Goal: Task Accomplishment & Management: Complete application form

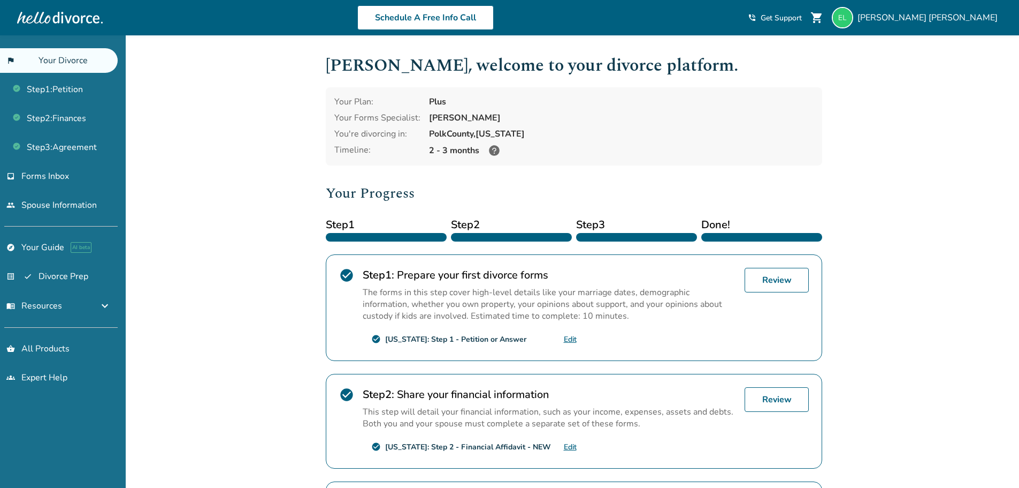
click at [883, 182] on div "Added to cart Elizabeth , welcome to your divorce platform. Your Plan: Plus You…" at bounding box center [509, 374] width 1019 height 678
click at [65, 90] on link "Step 1 : Petition" at bounding box center [59, 89] width 118 height 25
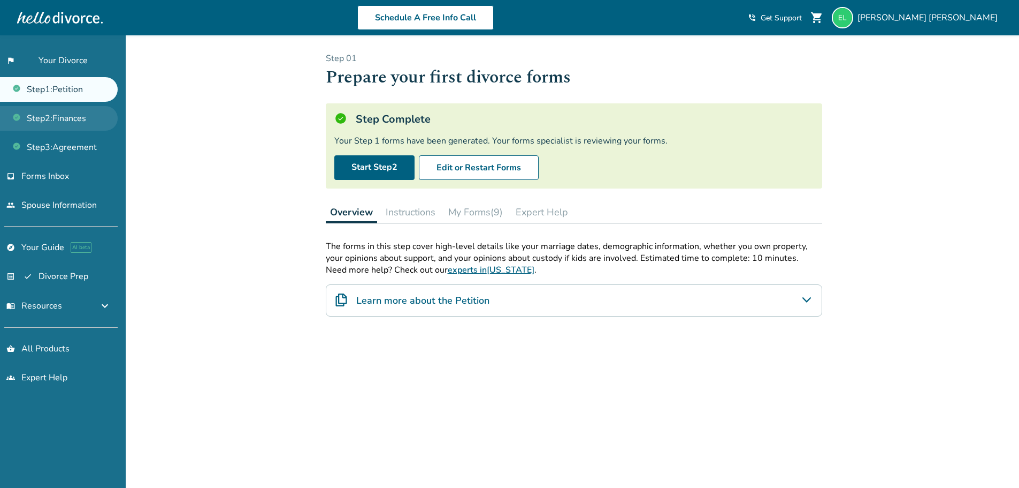
click at [69, 117] on link "Step 2 : Finances" at bounding box center [59, 118] width 118 height 25
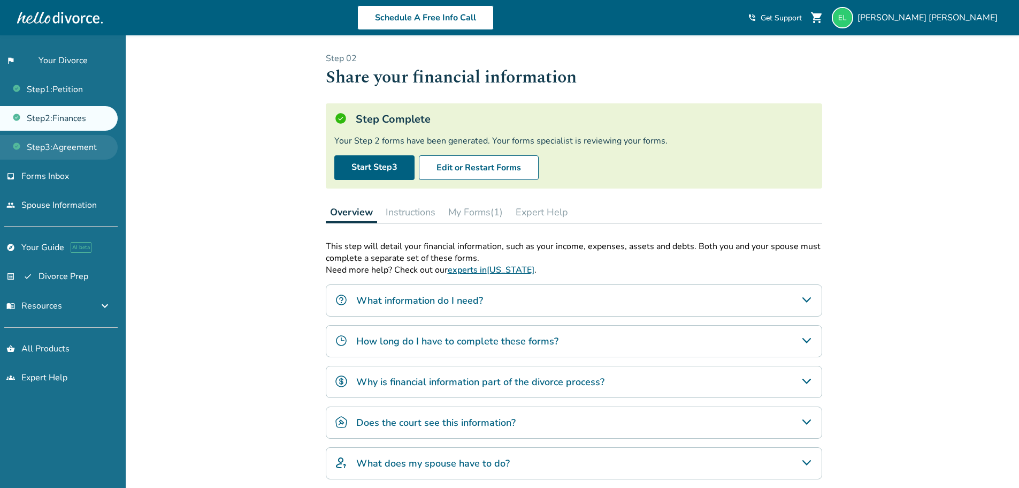
click at [69, 143] on link "Step 3 : Agreement" at bounding box center [59, 147] width 118 height 25
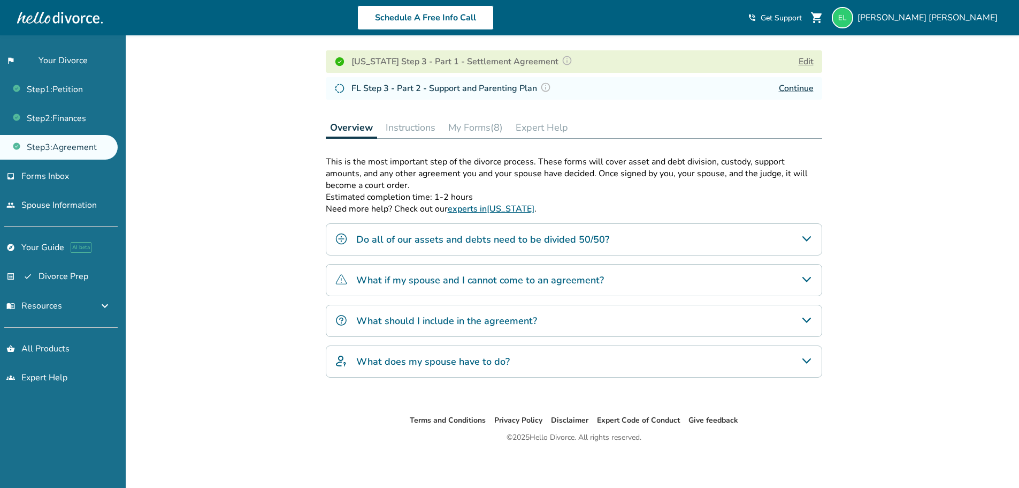
scroll to position [156, 0]
click at [62, 182] on link "inbox Forms Inbox" at bounding box center [59, 176] width 118 height 25
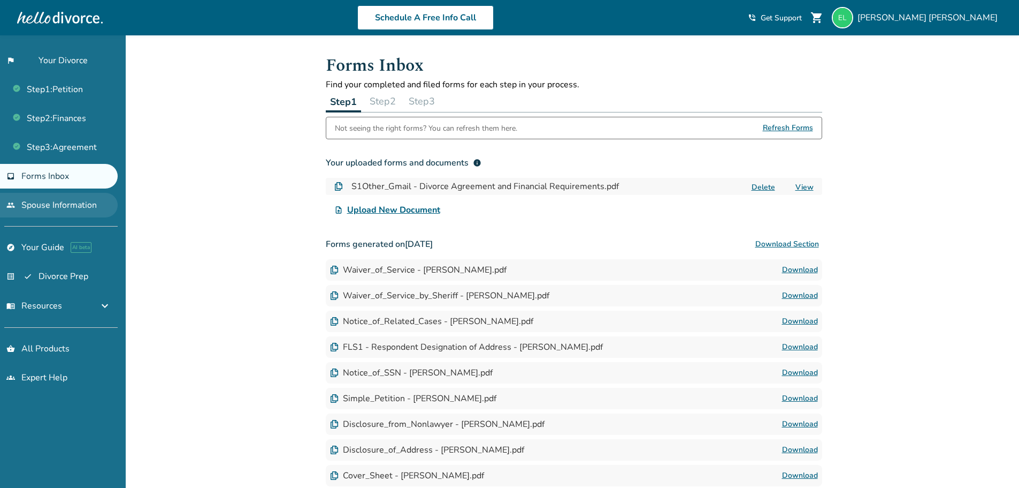
click at [60, 204] on link "people Spouse Information" at bounding box center [59, 205] width 118 height 25
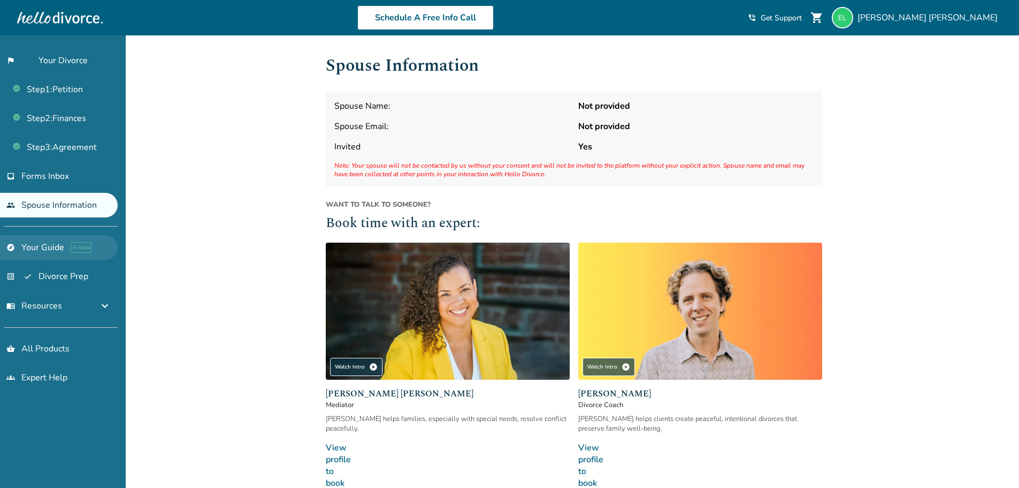
click at [50, 249] on link "explore Your Guide AI beta" at bounding box center [59, 247] width 118 height 25
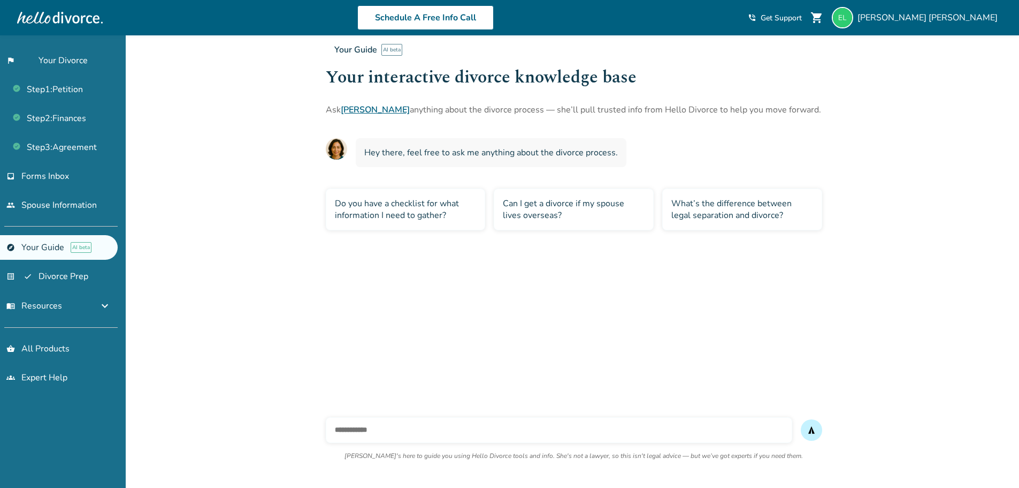
click at [397, 430] on input "text" at bounding box center [559, 430] width 467 height 26
type input "**********"
click at [801, 419] on button "send" at bounding box center [811, 429] width 21 height 21
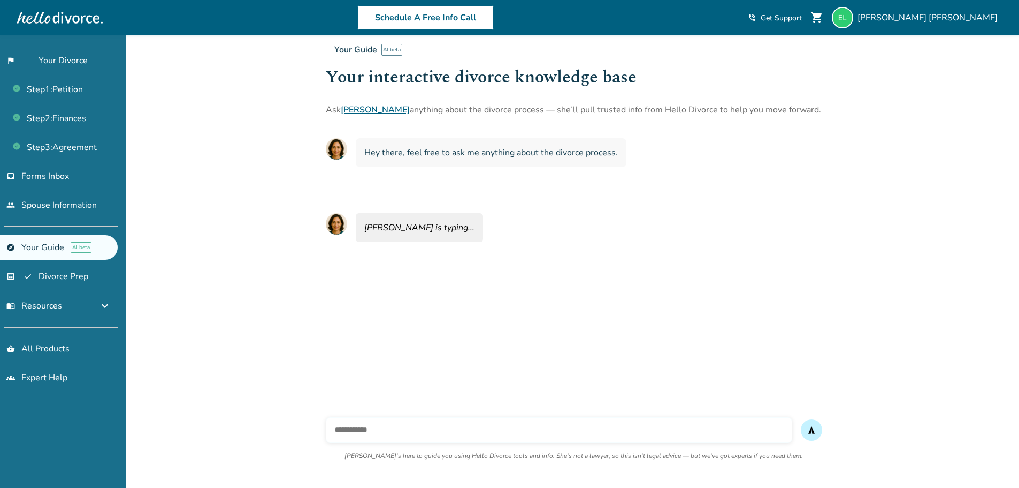
scroll to position [35, 0]
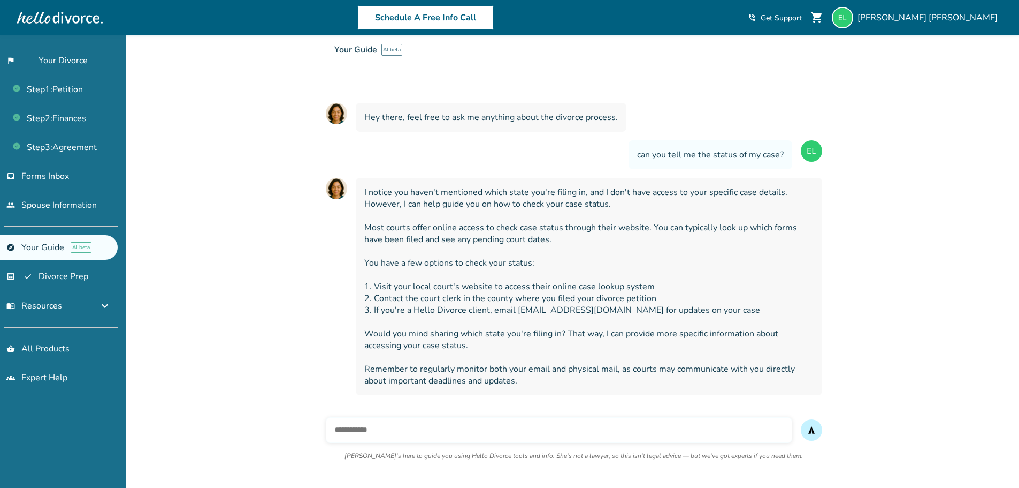
click at [208, 226] on div "Added to cart Your Guide AI beta Your interactive divorce knowledge base Ask Ha…" at bounding box center [509, 244] width 1019 height 488
click at [100, 301] on span "expand_more" at bounding box center [104, 305] width 13 height 13
click at [73, 332] on link "Your Home" at bounding box center [59, 330] width 118 height 25
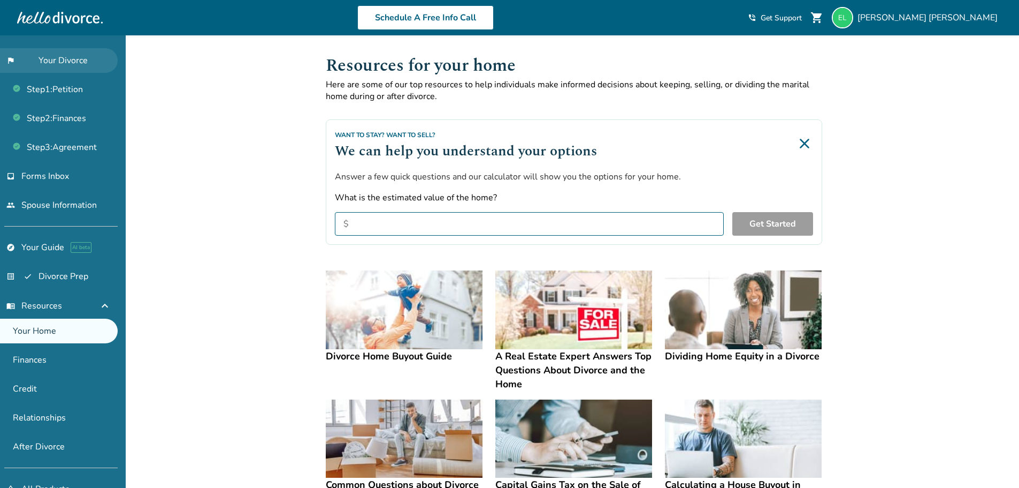
click at [73, 58] on link "flag_2 Your Divorce" at bounding box center [59, 60] width 118 height 25
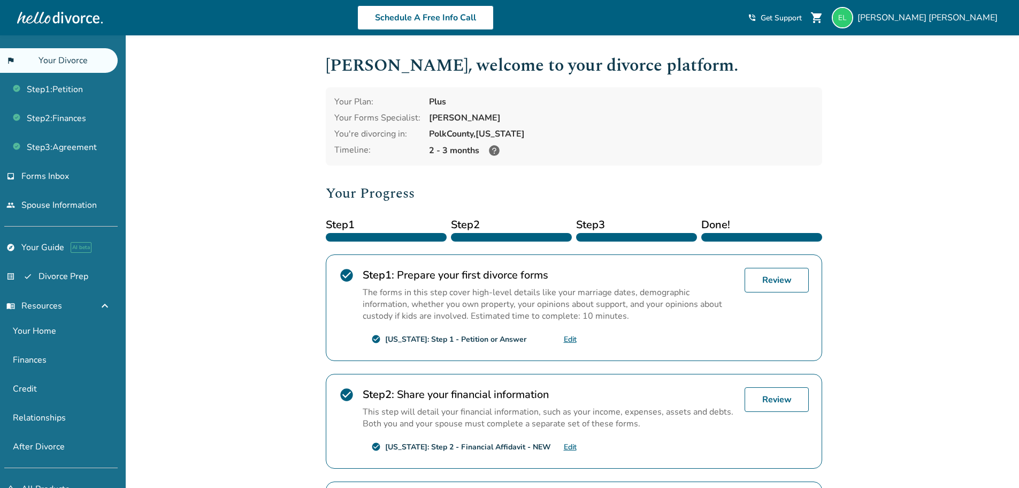
click at [208, 219] on div "Added to cart [PERSON_NAME] , welcome to your divorce platform. Your Plan: Plus…" at bounding box center [509, 374] width 1019 height 678
click at [871, 45] on div "Added to cart [PERSON_NAME] , welcome to your divorce platform. Your Plan: Plus…" at bounding box center [509, 374] width 1019 height 678
drag, startPoint x: 212, startPoint y: 371, endPoint x: 219, endPoint y: 366, distance: 8.5
click at [215, 370] on div "Added to cart [PERSON_NAME] , welcome to your divorce platform. Your Plan: Plus…" at bounding box center [509, 374] width 1019 height 678
click at [534, 193] on h2 "Your Progress" at bounding box center [574, 192] width 497 height 21
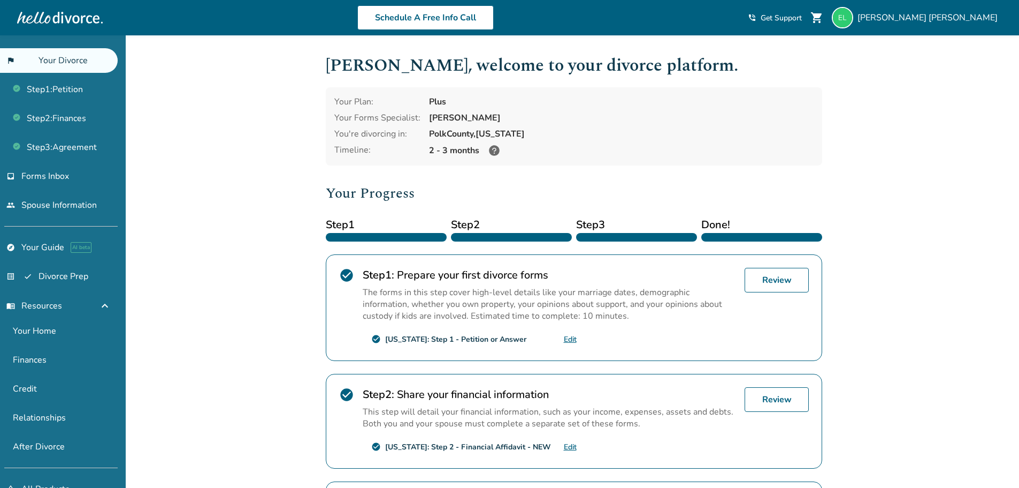
click at [494, 145] on icon at bounding box center [494, 150] width 13 height 13
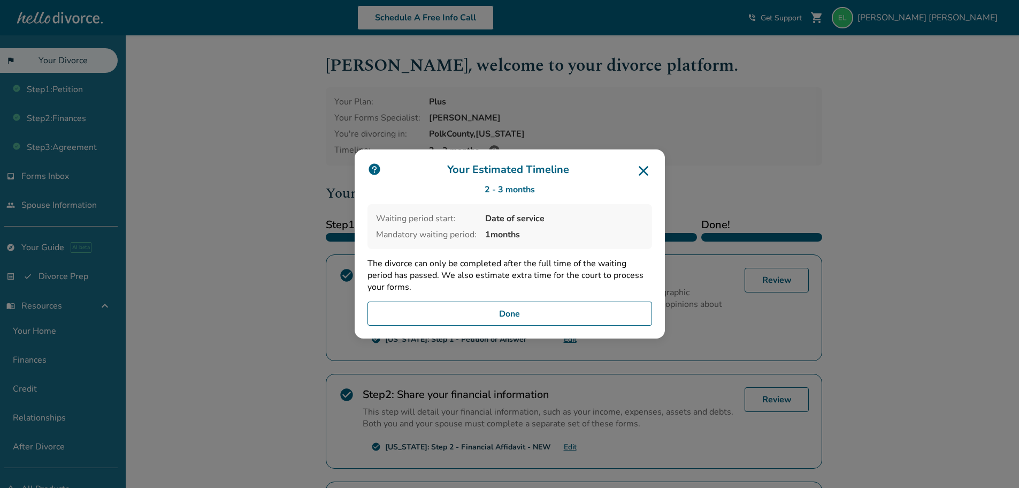
click at [517, 309] on button "Done" at bounding box center [510, 313] width 285 height 25
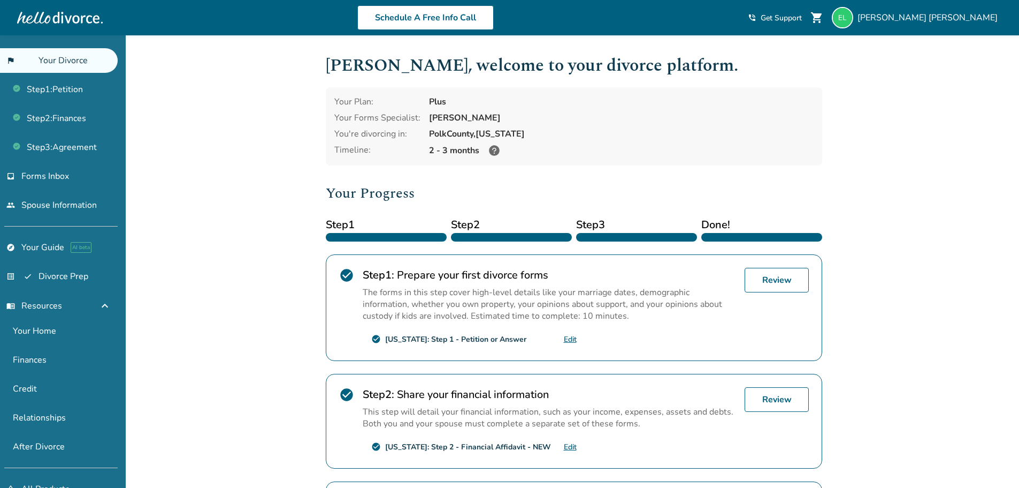
click at [508, 169] on div "Elizabeth , welcome to your divorce platform. Your Plan: Plus Your Forms Specia…" at bounding box center [574, 336] width 497 height 568
drag, startPoint x: 224, startPoint y: 220, endPoint x: 231, endPoint y: 223, distance: 8.0
click at [224, 221] on div "Added to cart [PERSON_NAME] , welcome to your divorce platform. Your Plan: Plus…" at bounding box center [509, 374] width 1019 height 678
click at [231, 223] on div "Added to cart [PERSON_NAME] , welcome to your divorce platform. Your Plan: Plus…" at bounding box center [509, 374] width 1019 height 678
click at [956, 7] on div "[PERSON_NAME]" at bounding box center [917, 17] width 170 height 21
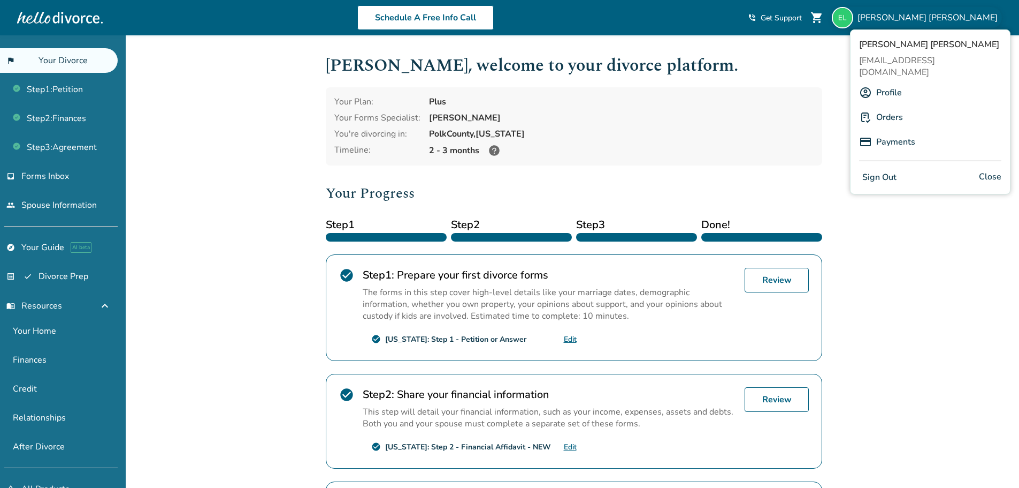
click at [788, 56] on h1 "Elizabeth , welcome to your divorce platform." at bounding box center [574, 65] width 497 height 26
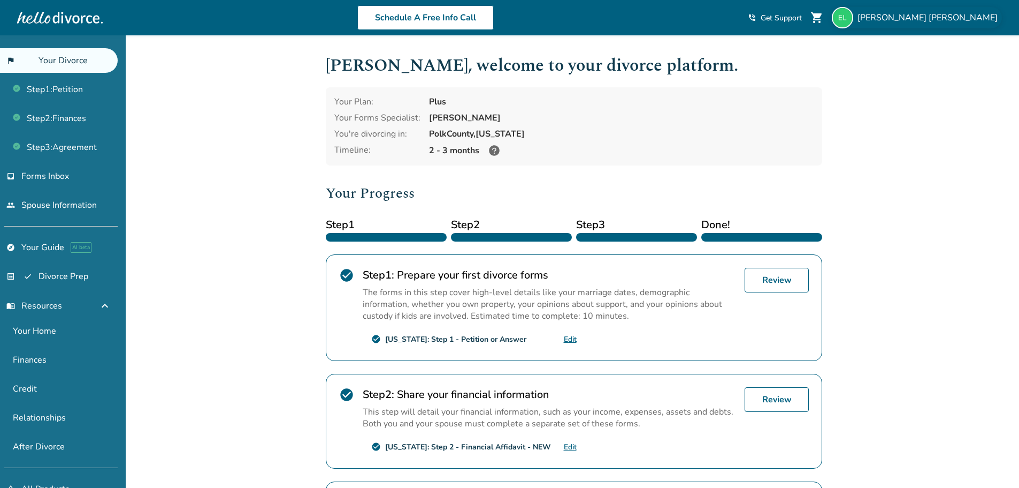
click at [942, 25] on div "[PERSON_NAME]" at bounding box center [917, 17] width 170 height 21
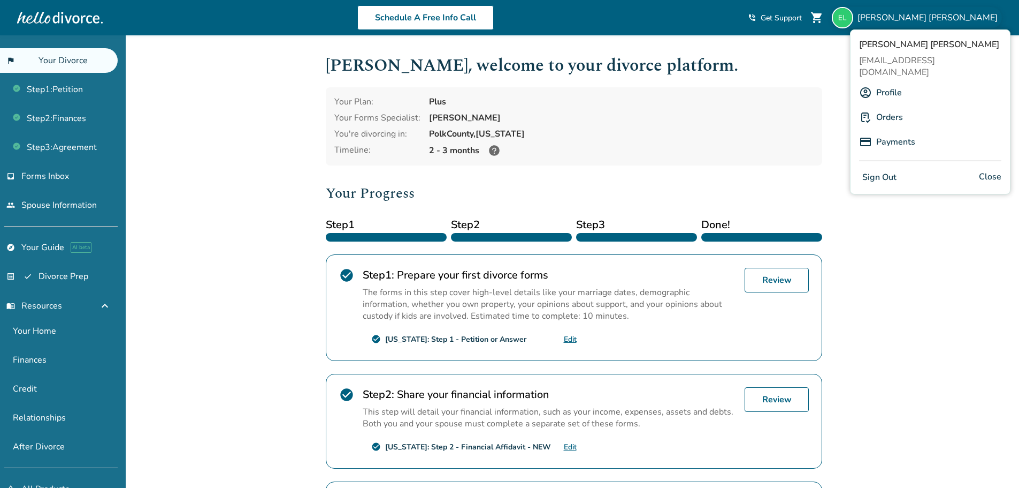
click at [894, 107] on link "Orders" at bounding box center [890, 117] width 27 height 20
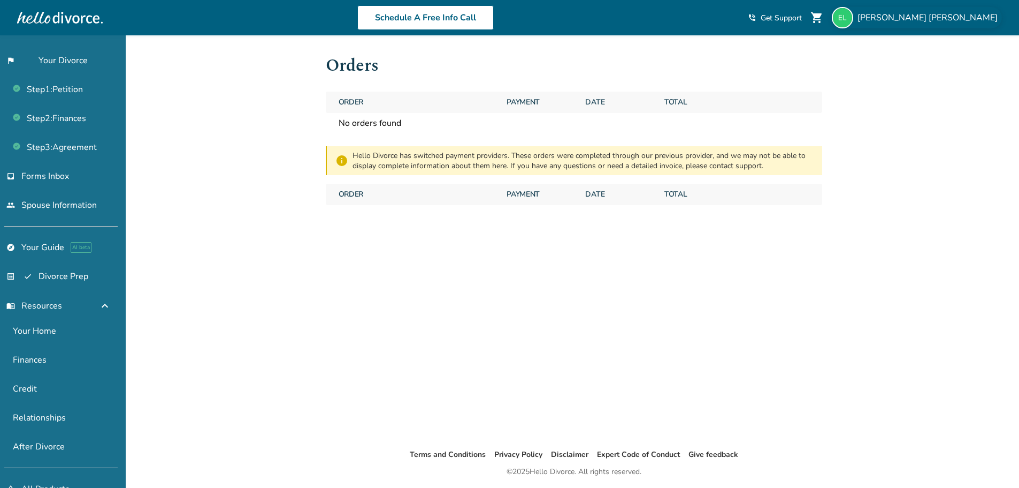
click at [954, 12] on span "[PERSON_NAME]" at bounding box center [930, 18] width 144 height 12
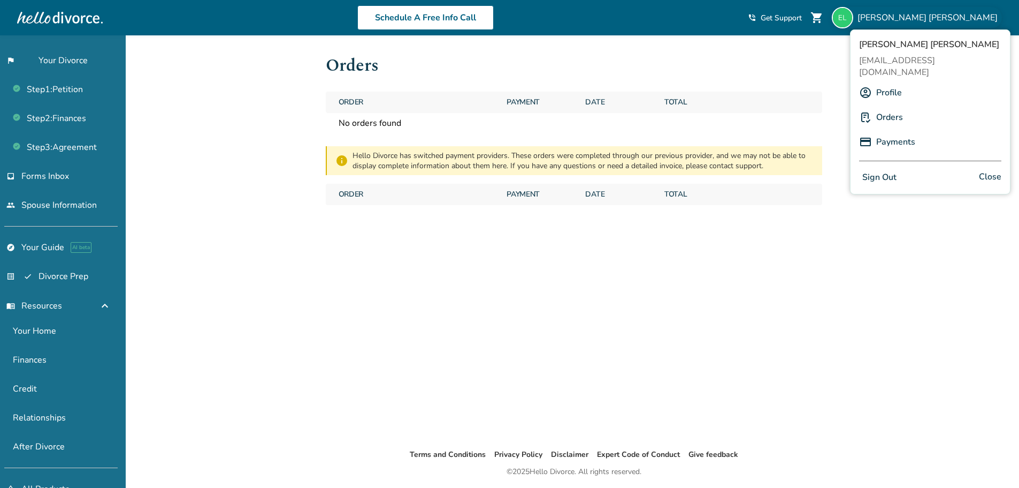
click at [900, 88] on link "Profile" at bounding box center [890, 92] width 26 height 20
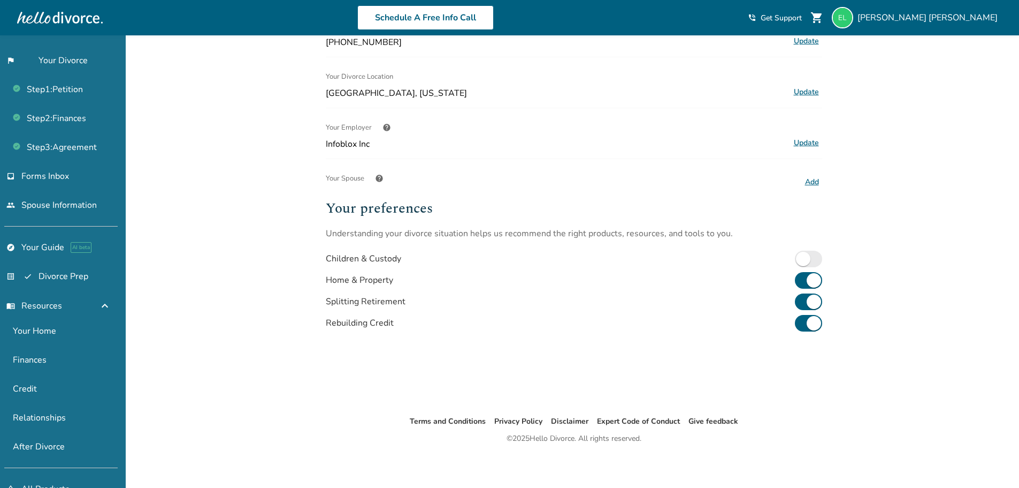
scroll to position [227, 0]
click at [864, 309] on div "Added to cart Profile Name Elizabeth Linares Update Email info Note: You will b…" at bounding box center [509, 147] width 1019 height 679
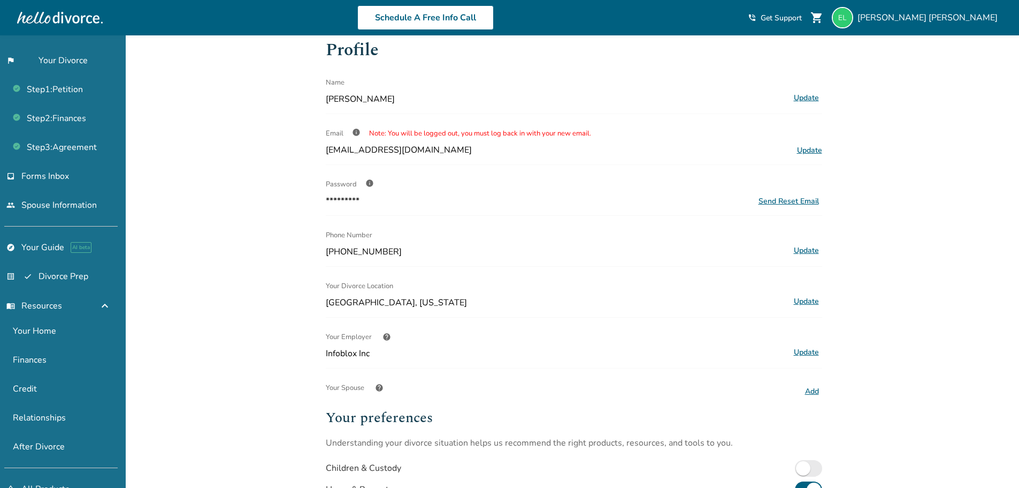
scroll to position [0, 0]
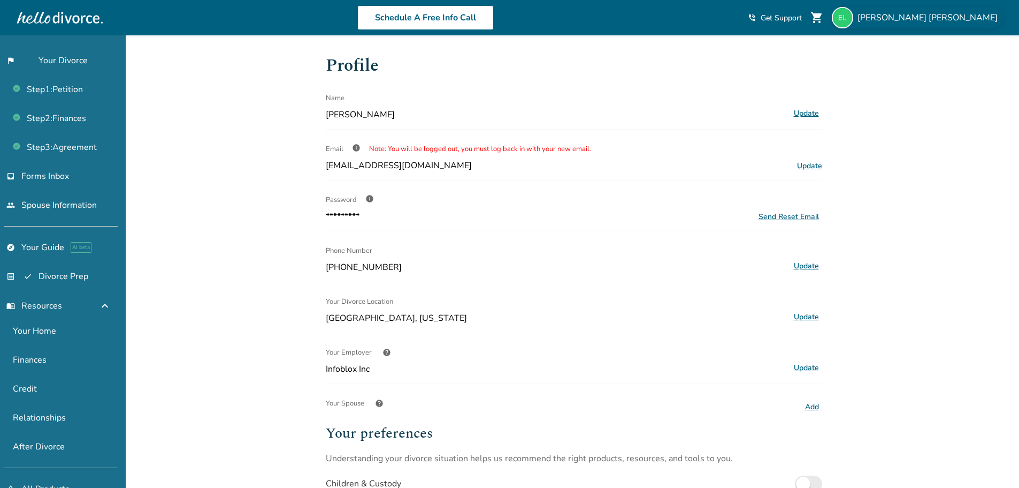
click at [966, 14] on span "[PERSON_NAME]" at bounding box center [930, 18] width 144 height 12
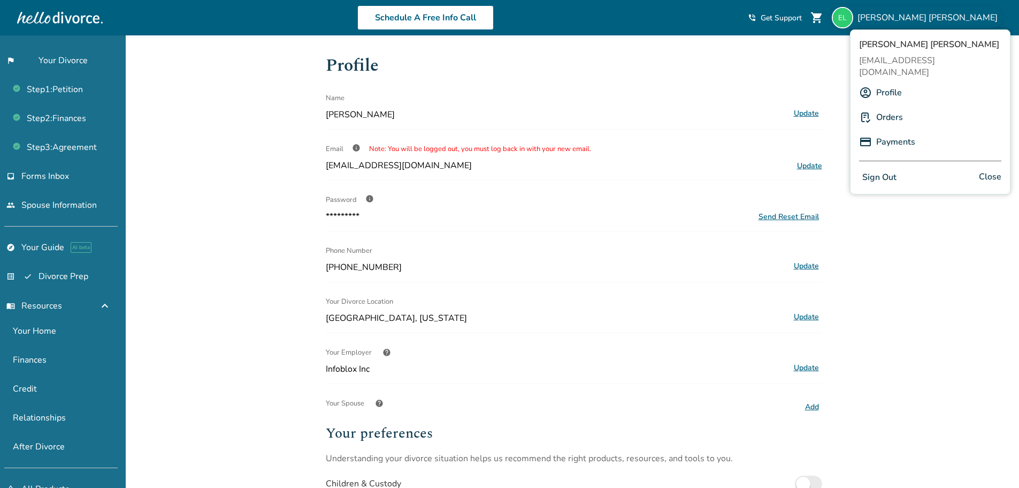
click at [880, 170] on button "Sign Out" at bounding box center [879, 178] width 41 height 16
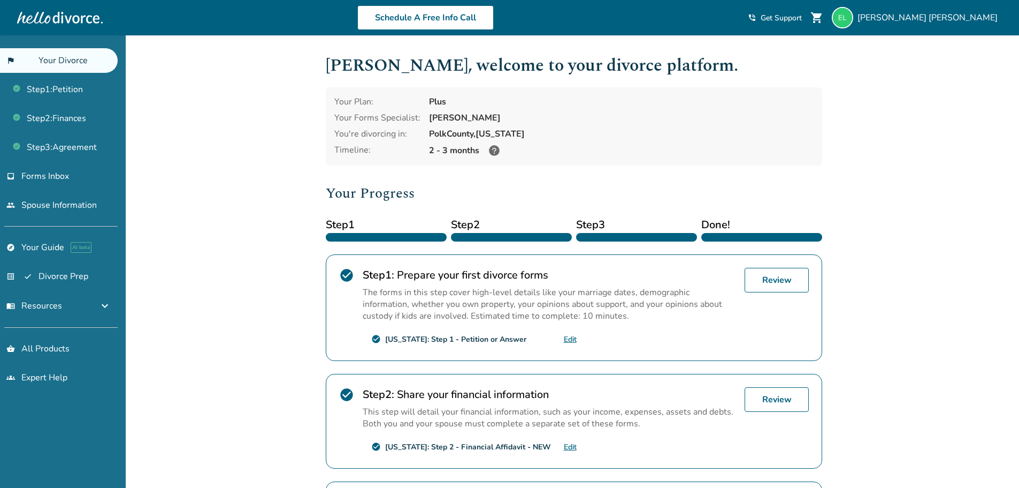
click at [878, 198] on div "Added to cart Elizabeth , welcome to your divorce platform. Your Plan: Plus You…" at bounding box center [509, 374] width 1019 height 678
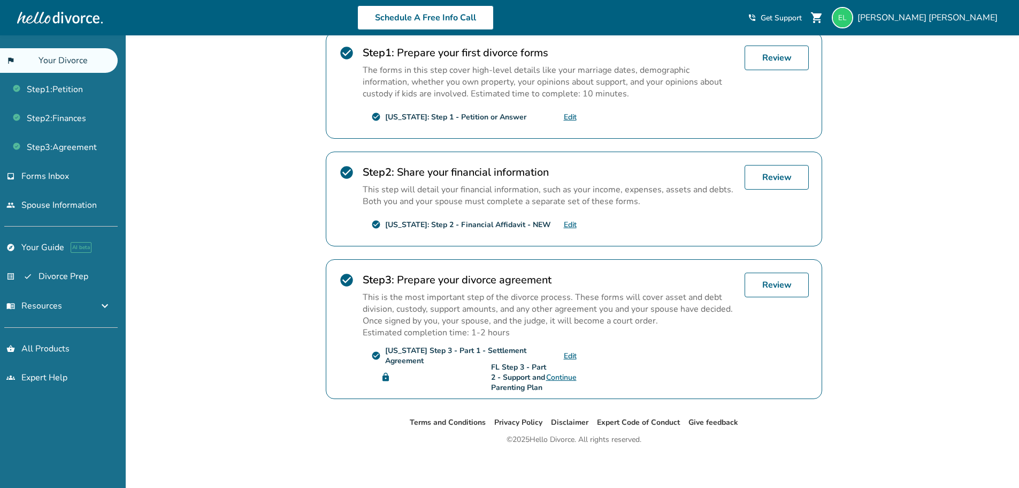
scroll to position [225, 0]
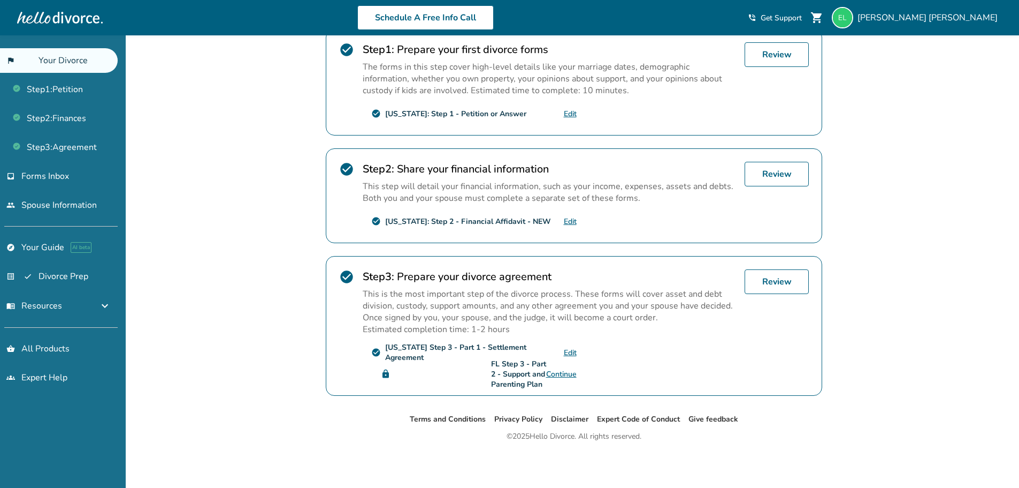
click at [923, 409] on div "Added to cart [PERSON_NAME] , welcome to your divorce platform. Your Plan: Plus…" at bounding box center [509, 149] width 1019 height 678
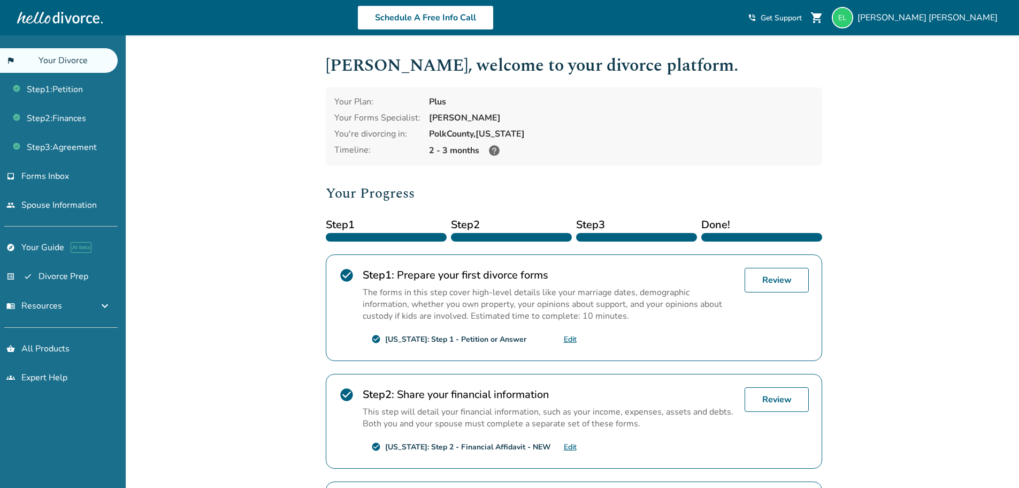
click at [937, 260] on div "Added to cart [PERSON_NAME] , welcome to your divorce platform. Your Plan: Plus…" at bounding box center [509, 374] width 1019 height 678
click at [207, 292] on div "Added to cart [PERSON_NAME] , welcome to your divorce platform. Your Plan: Plus…" at bounding box center [509, 374] width 1019 height 678
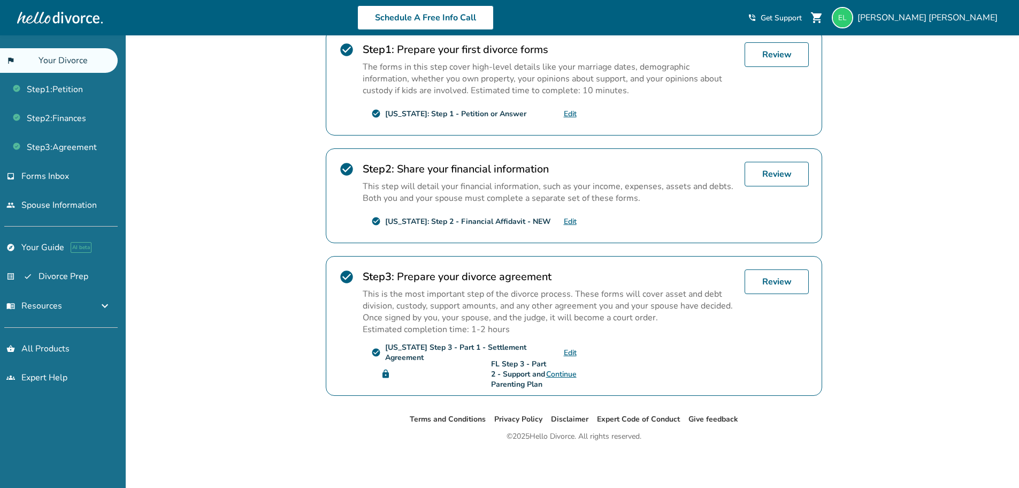
click at [255, 200] on div "Added to cart [PERSON_NAME] , welcome to your divorce platform. Your Plan: Plus…" at bounding box center [509, 149] width 1019 height 678
click at [182, 241] on div "Added to cart [PERSON_NAME] , welcome to your divorce platform. Your Plan: Plus…" at bounding box center [509, 149] width 1019 height 678
click at [269, 262] on div "Added to cart [PERSON_NAME] , welcome to your divorce platform. Your Plan: Plus…" at bounding box center [509, 149] width 1019 height 678
drag, startPoint x: 924, startPoint y: 52, endPoint x: 935, endPoint y: 56, distance: 11.8
click at [924, 52] on div "Added to cart [PERSON_NAME] , welcome to your divorce platform. Your Plan: Plus…" at bounding box center [509, 149] width 1019 height 678
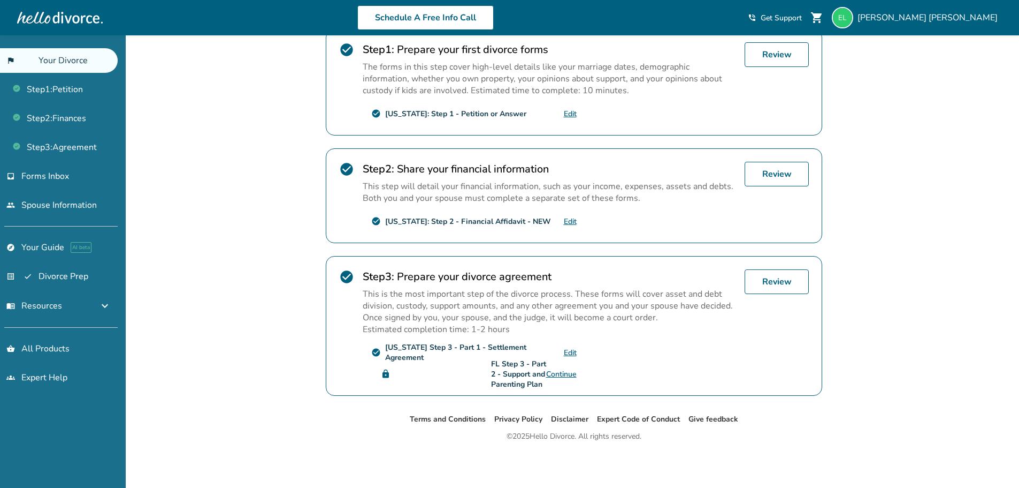
click at [945, 207] on div "Added to cart [PERSON_NAME] , welcome to your divorce platform. Your Plan: Plus…" at bounding box center [509, 149] width 1019 height 678
click at [956, 216] on div "Added to cart [PERSON_NAME] , welcome to your divorce platform. Your Plan: Plus…" at bounding box center [509, 149] width 1019 height 678
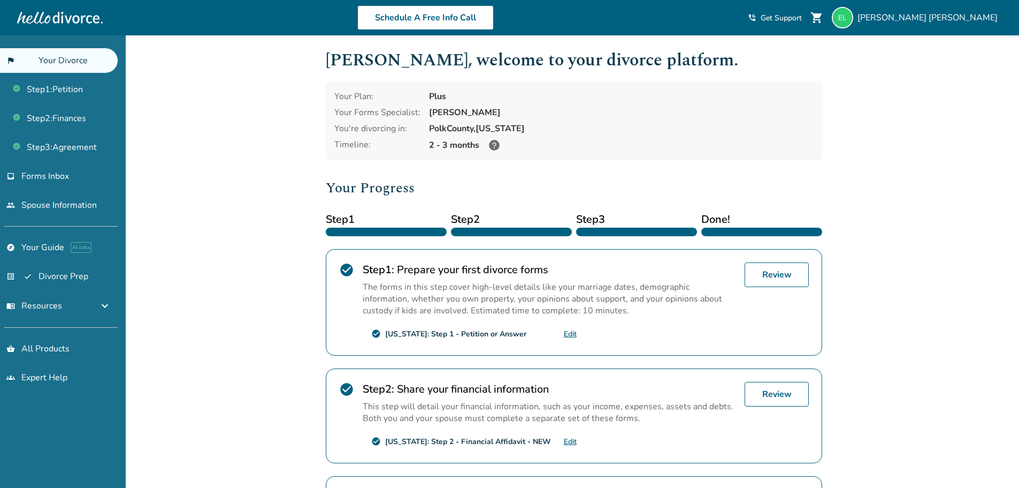
scroll to position [0, 0]
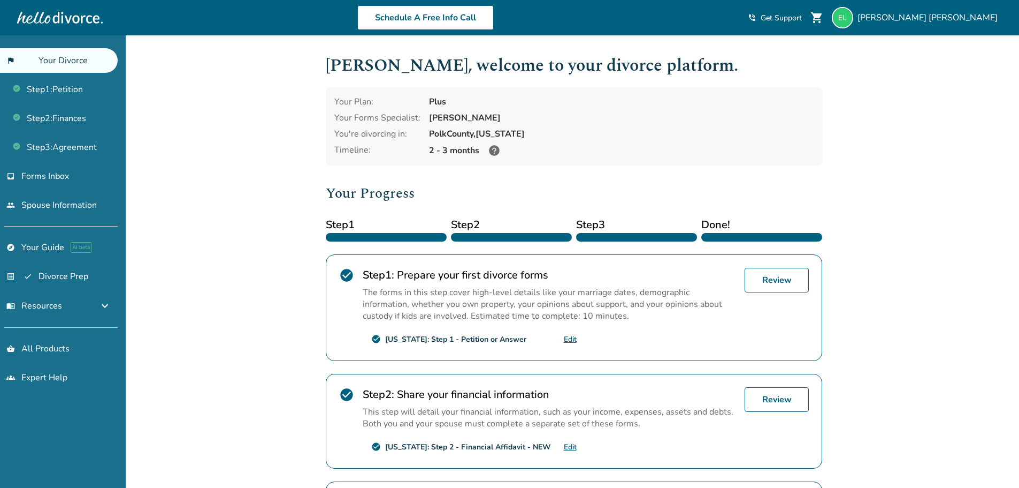
click at [136, 140] on div "Added to cart [PERSON_NAME] , welcome to your divorce platform. Your Plan: Plus…" at bounding box center [509, 374] width 1019 height 678
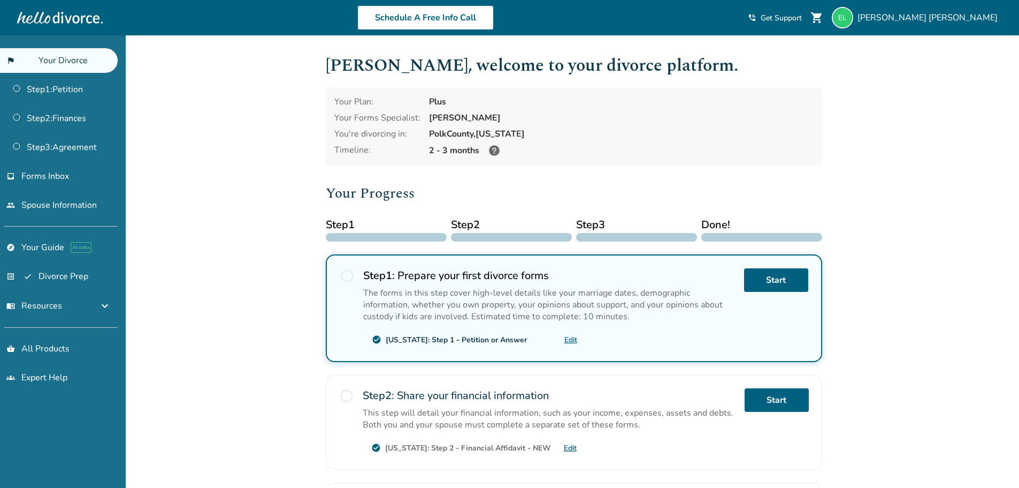
click at [879, 290] on div "Added to cart [PERSON_NAME] , welcome to your divorce platform. Your Plan: Plus…" at bounding box center [509, 374] width 1019 height 679
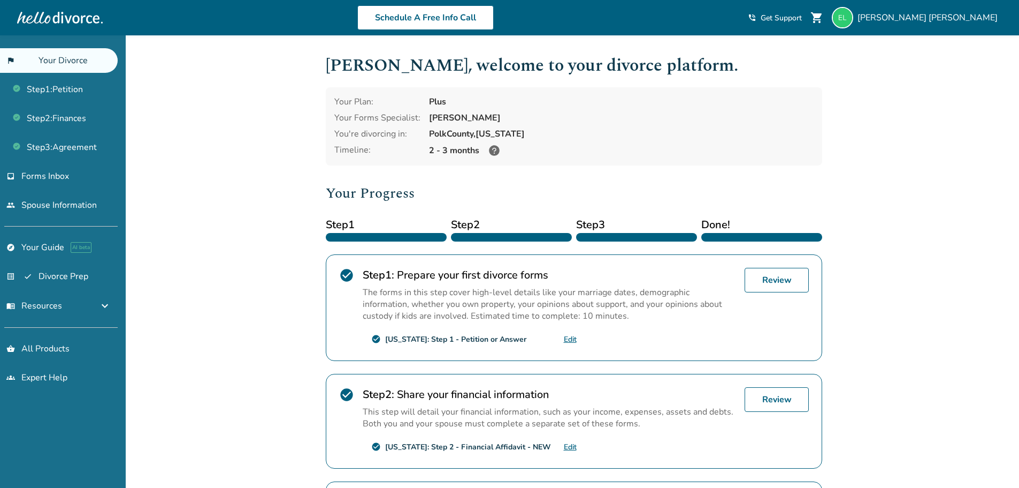
click at [905, 292] on div "Added to cart [PERSON_NAME] , welcome to your divorce platform. Your Plan: Plus…" at bounding box center [509, 374] width 1019 height 678
click at [909, 148] on div "Added to cart [PERSON_NAME] , welcome to your divorce platform. Your Plan: Plus…" at bounding box center [509, 374] width 1019 height 678
click at [954, 19] on span "[PERSON_NAME]" at bounding box center [930, 18] width 144 height 12
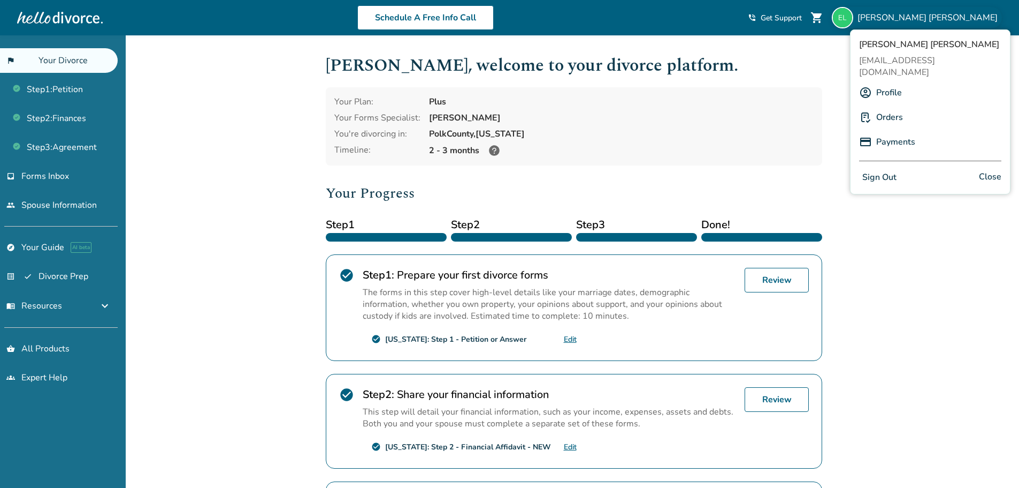
click at [884, 170] on button "Sign Out" at bounding box center [879, 178] width 41 height 16
